Goal: Check status: Check status

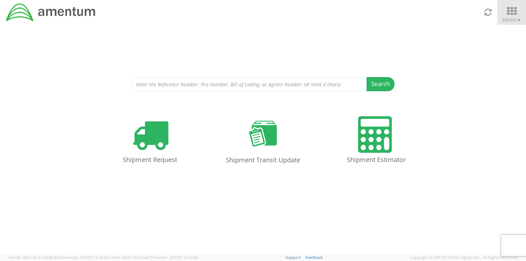
click at [513, 11] on icon at bounding box center [511, 11] width 33 height 10
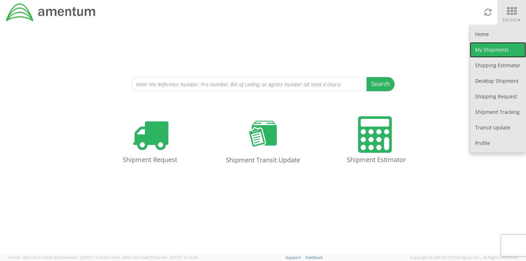
click at [490, 51] on link "My Shipments" at bounding box center [498, 50] width 56 height 16
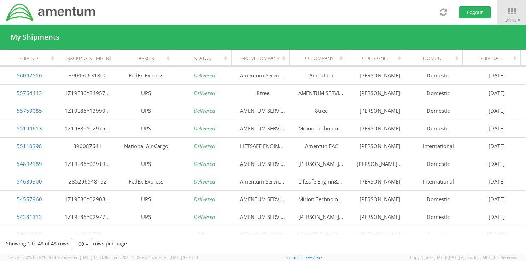
scroll to position [124, 0]
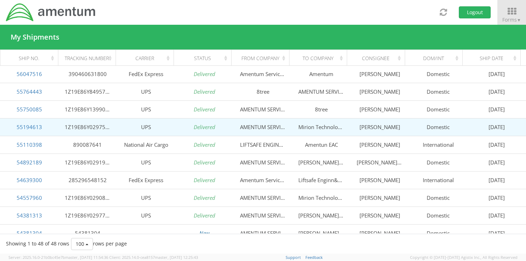
click at [409, 130] on td "Domestic" at bounding box center [438, 127] width 58 height 18
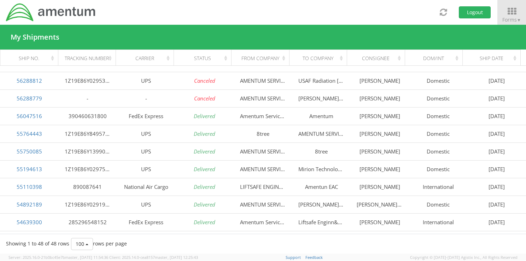
scroll to position [84, 0]
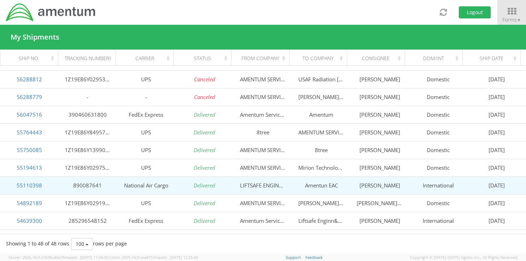
click at [256, 186] on td "LIFTSAFE ENGINN&SERVICES GROUP" at bounding box center [263, 185] width 58 height 18
click at [30, 186] on link "55110398" at bounding box center [29, 185] width 25 height 7
